Goal: Task Accomplishment & Management: Manage account settings

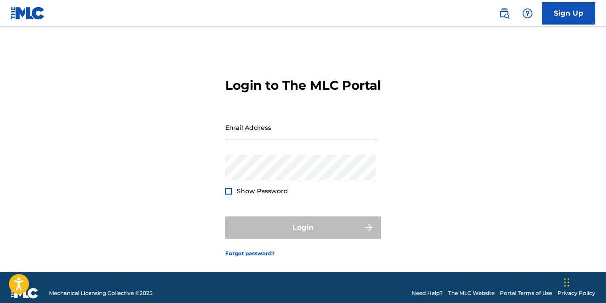
click at [258, 140] on input "Email Address" at bounding box center [300, 127] width 151 height 25
click at [351, 140] on input "[EMAIL_ADDRESS][DOMAIN_NAME]" at bounding box center [300, 127] width 151 height 25
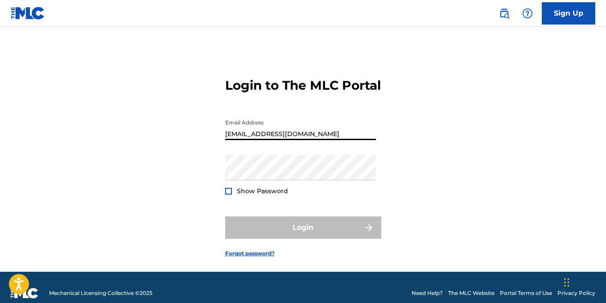
type input "[EMAIL_ADDRESS][DOMAIN_NAME]"
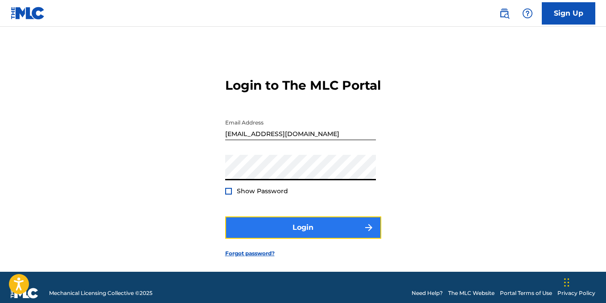
click at [258, 238] on button "Login" at bounding box center [303, 227] width 156 height 22
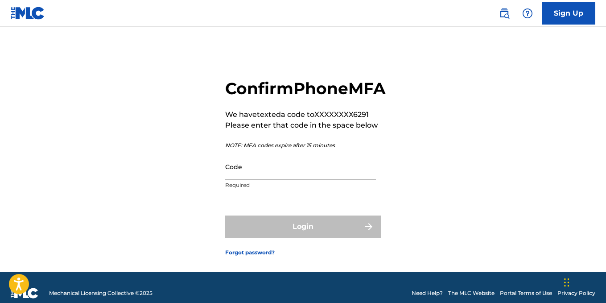
click at [293, 179] on input "Code" at bounding box center [300, 166] width 151 height 25
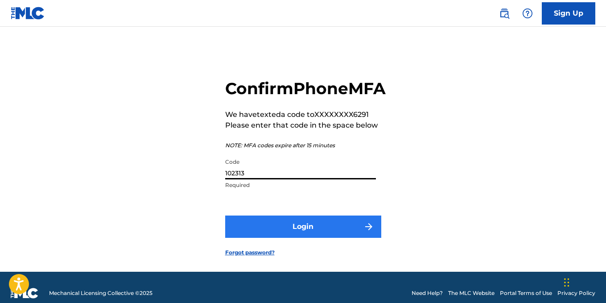
type input "102313"
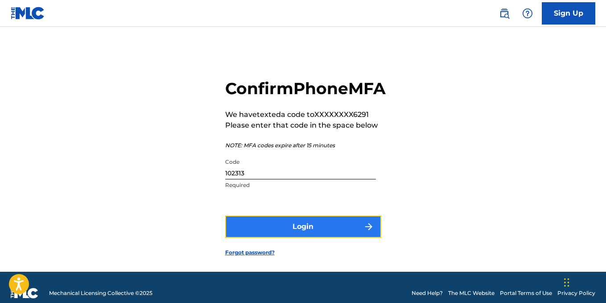
click at [284, 238] on button "Login" at bounding box center [303, 226] width 156 height 22
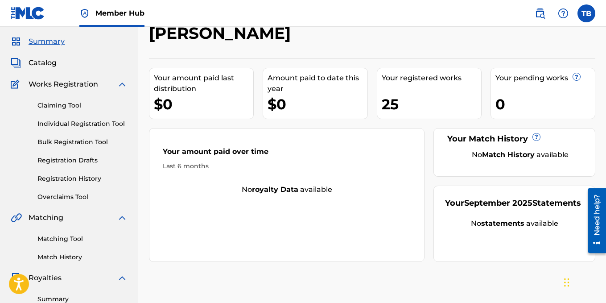
scroll to position [26, 0]
